Goal: Task Accomplishment & Management: Use online tool/utility

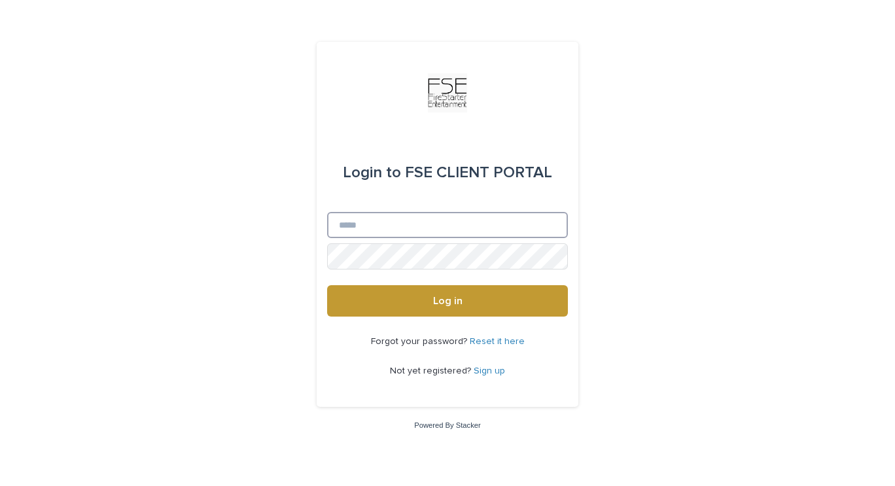
click at [406, 230] on input "Email" at bounding box center [447, 225] width 241 height 26
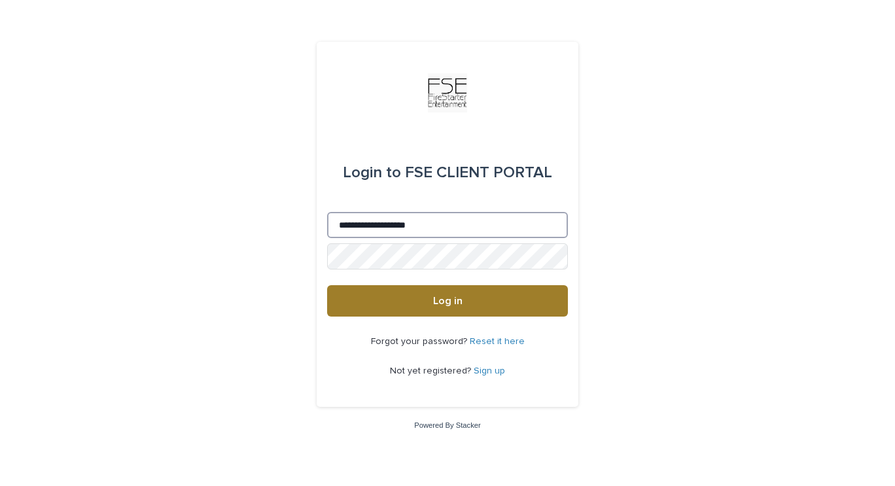
type input "**********"
click at [370, 307] on button "Log in" at bounding box center [447, 300] width 241 height 31
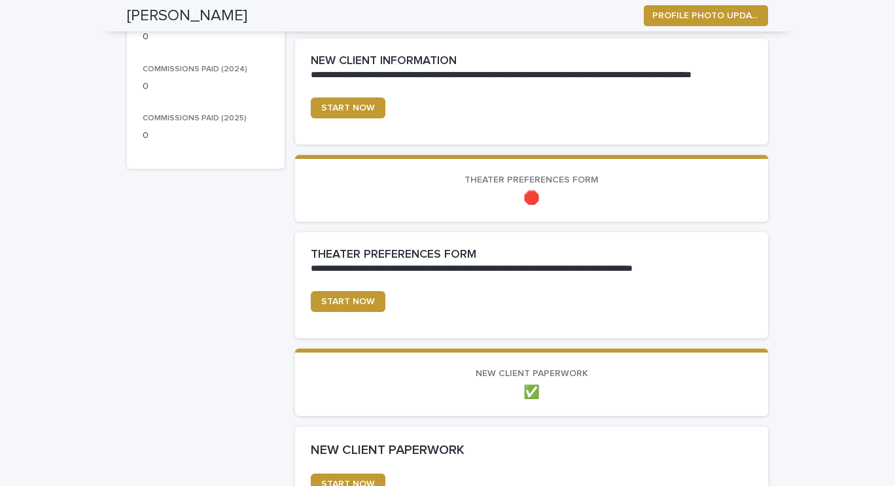
scroll to position [345, 0]
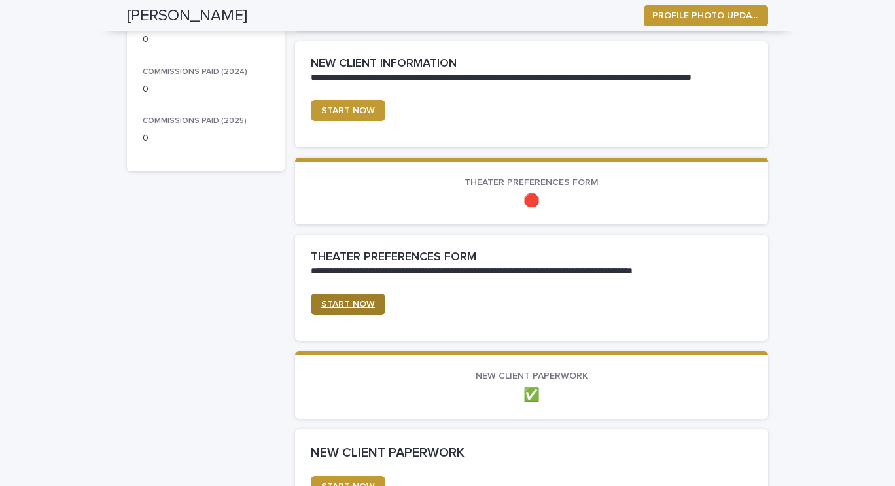
click at [351, 304] on span "START NOW" at bounding box center [348, 304] width 54 height 9
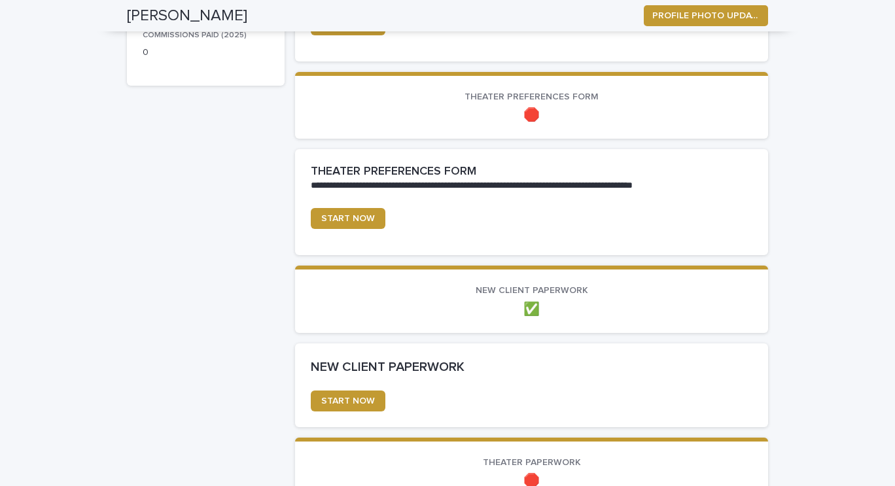
scroll to position [405, 0]
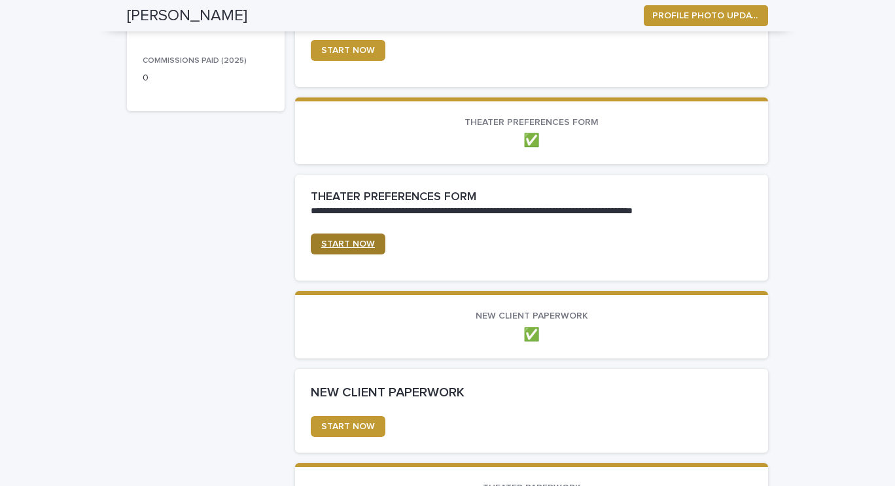
click at [341, 239] on span "START NOW" at bounding box center [348, 243] width 54 height 9
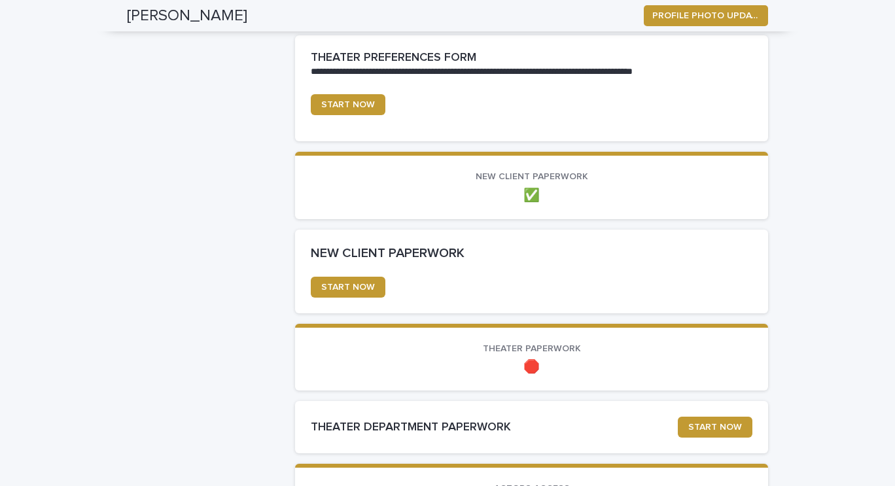
scroll to position [701, 0]
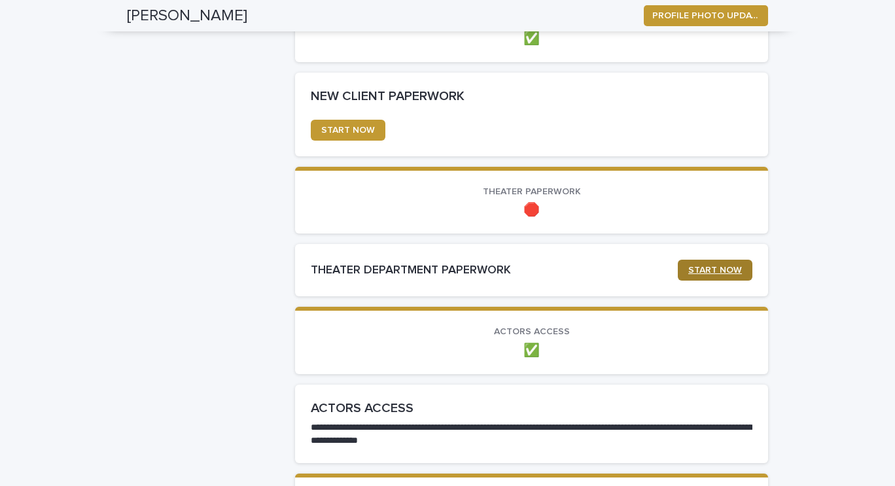
click at [705, 273] on span "START NOW" at bounding box center [715, 270] width 54 height 9
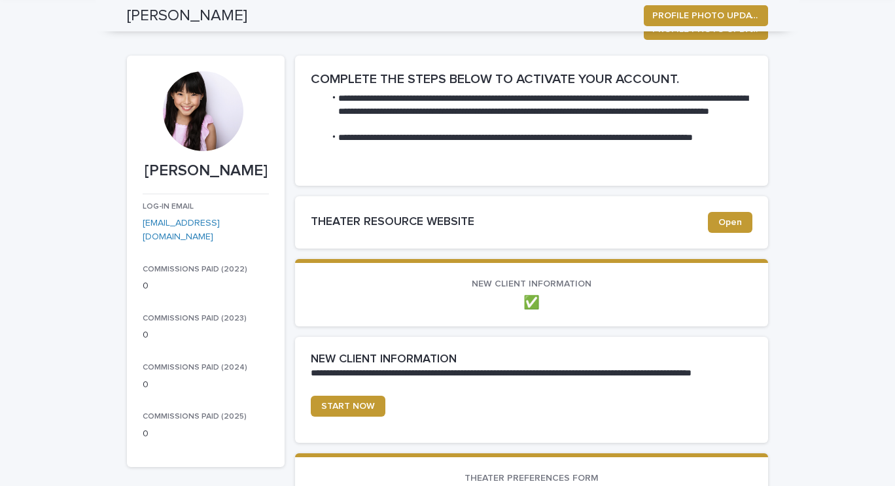
scroll to position [93, 0]
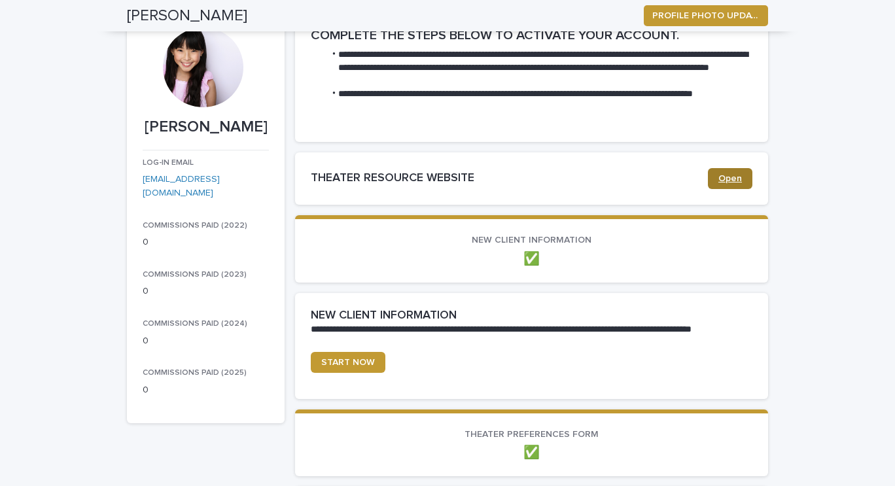
click at [713, 179] on link "Open" at bounding box center [730, 178] width 44 height 21
